Goal: Download file/media

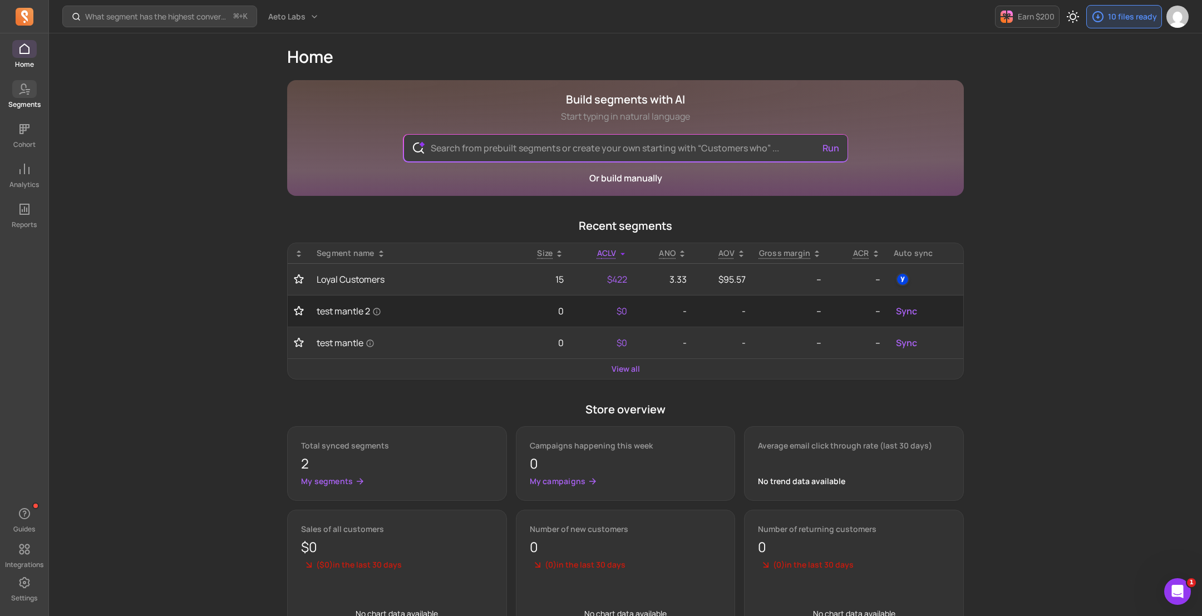
click at [22, 96] on span at bounding box center [24, 89] width 24 height 18
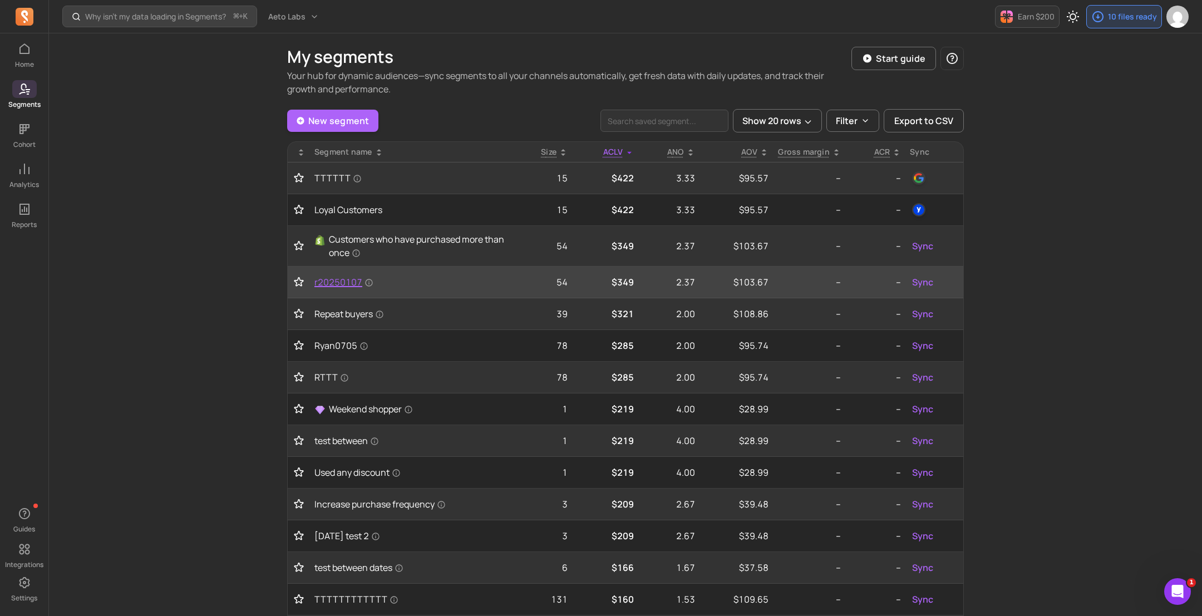
click at [342, 284] on span "r20250107" at bounding box center [343, 281] width 59 height 13
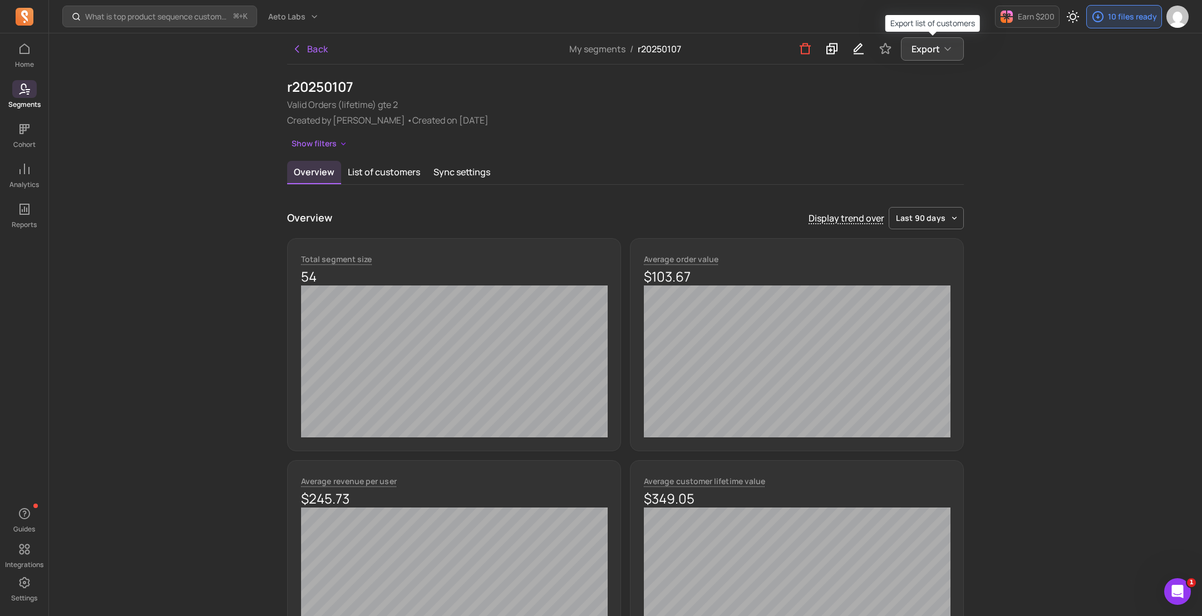
click at [931, 42] on span "Export" at bounding box center [926, 48] width 28 height 13
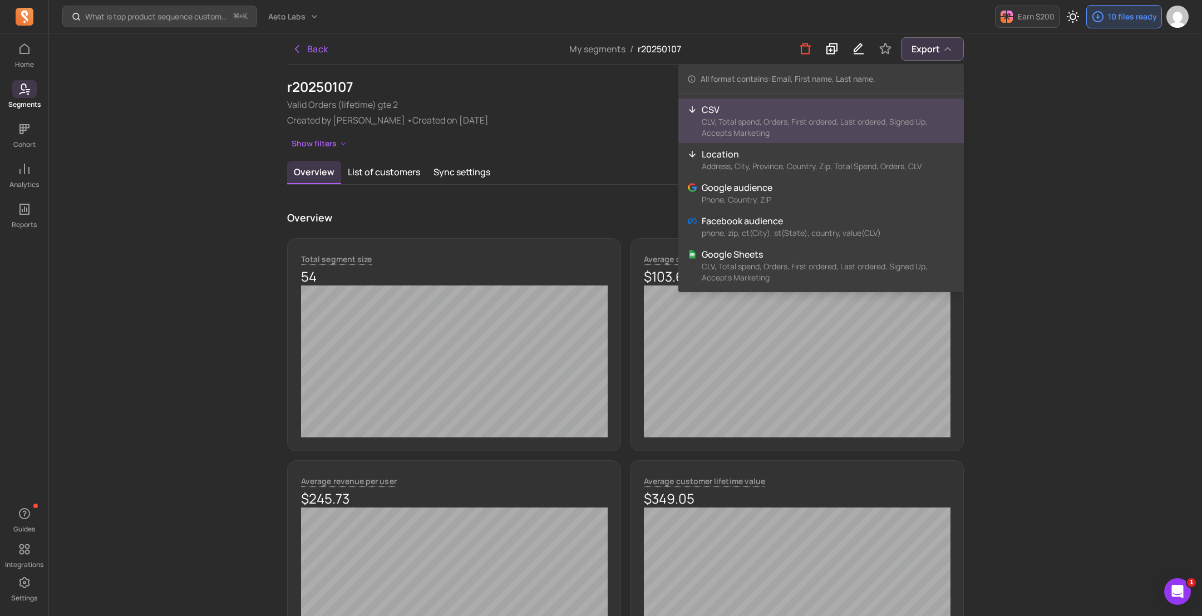
click at [811, 105] on p "CSV" at bounding box center [828, 109] width 253 height 13
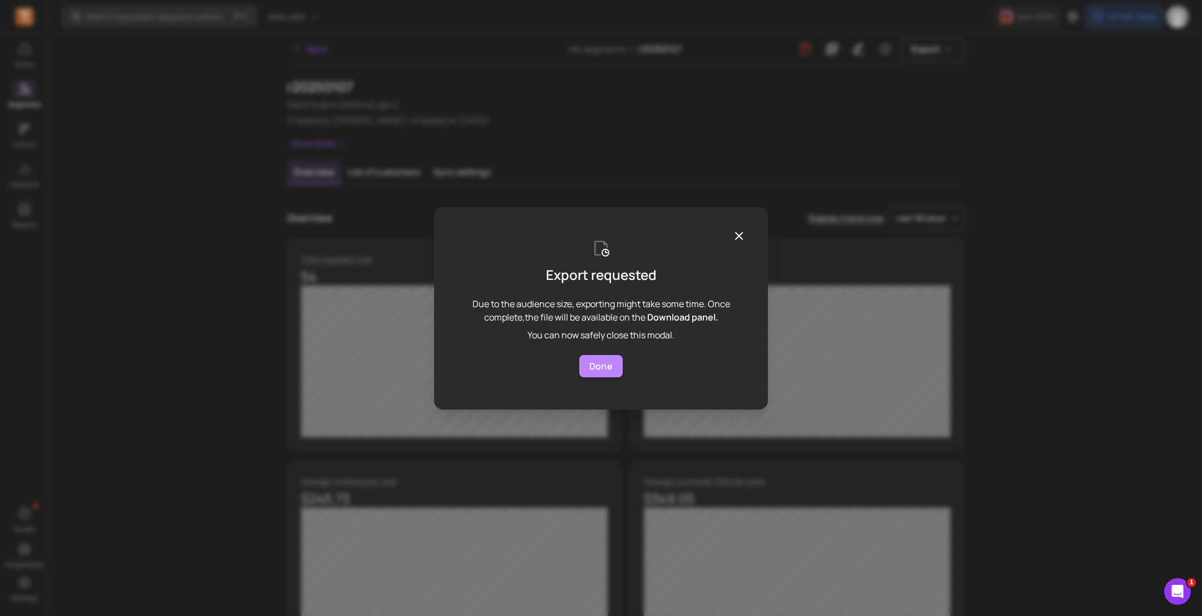
click at [607, 373] on button "Done" at bounding box center [600, 366] width 43 height 22
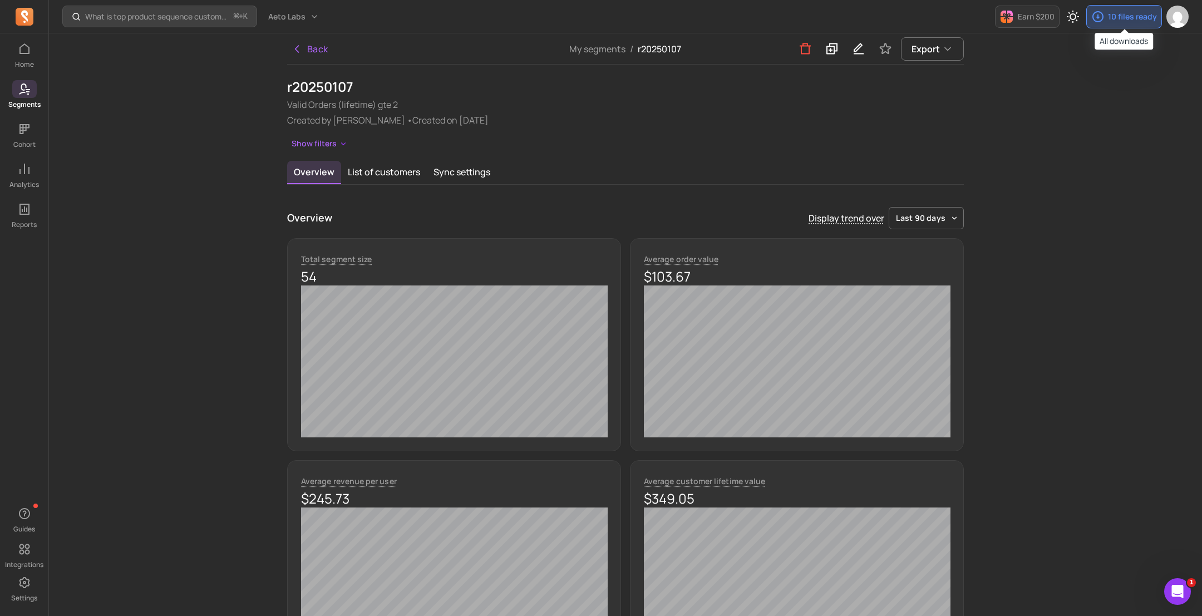
click at [1121, 14] on p "10 files ready" at bounding box center [1132, 16] width 49 height 11
